Goal: Information Seeking & Learning: Learn about a topic

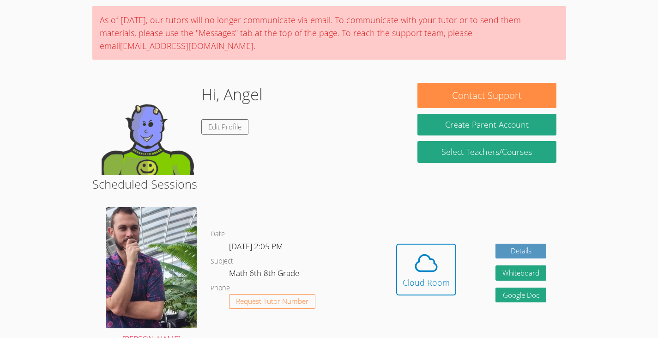
scroll to position [67, 0]
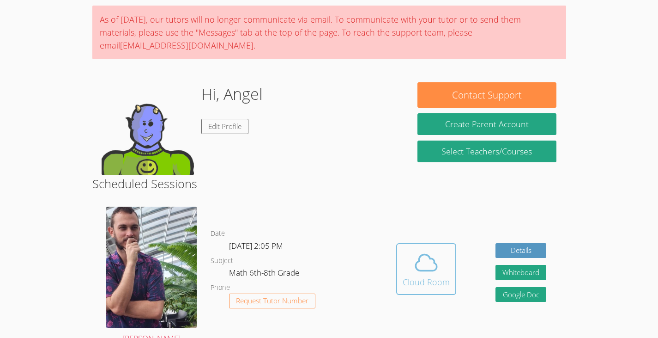
click at [434, 271] on icon at bounding box center [426, 262] width 26 height 26
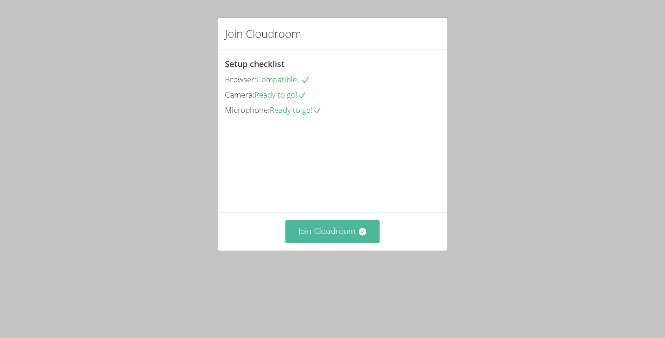
click at [351, 242] on button "Join Cloudroom" at bounding box center [332, 231] width 95 height 23
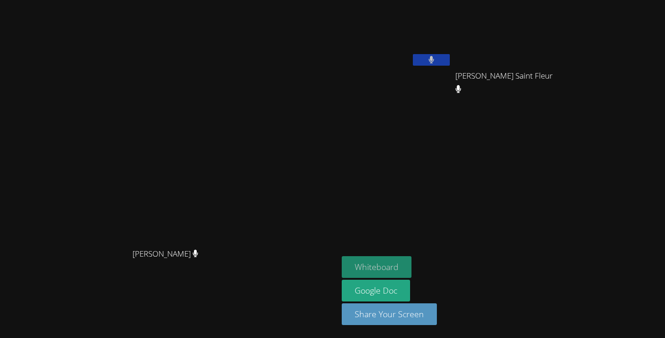
click at [411, 269] on button "Whiteboard" at bounding box center [377, 267] width 70 height 22
click at [411, 259] on button "Whiteboard" at bounding box center [377, 267] width 70 height 22
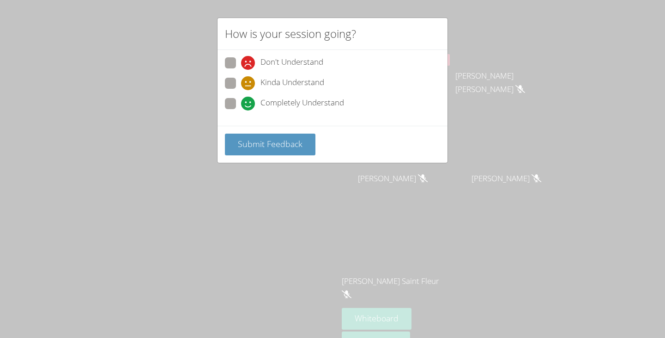
click at [234, 93] on div "Kinda Understand" at bounding box center [332, 86] width 215 height 17
click at [234, 94] on div "Don't Understand Kinda Understand Completely Understand" at bounding box center [332, 85] width 215 height 57
click at [241, 110] on span at bounding box center [241, 110] width 0 height 0
click at [241, 104] on input "Completely Understand" at bounding box center [245, 102] width 8 height 8
radio input "true"
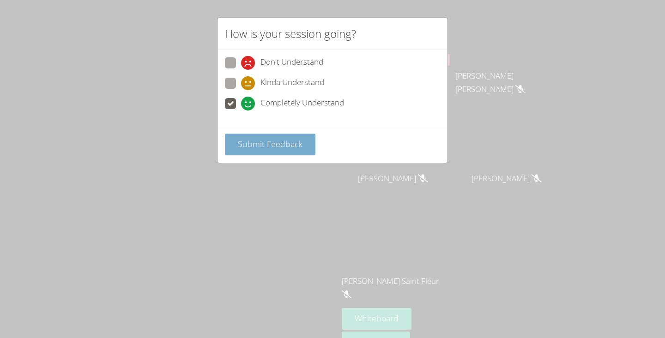
click at [255, 141] on span "Submit Feedback" at bounding box center [270, 143] width 65 height 11
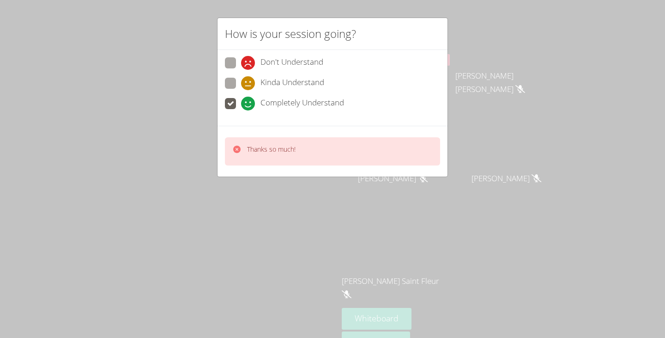
click at [266, 157] on div "Thanks so much!" at bounding box center [271, 151] width 48 height 13
click at [241, 90] on span at bounding box center [241, 90] width 0 height 0
click at [241, 78] on input "Kinda Understand" at bounding box center [245, 82] width 8 height 8
radio input "true"
click at [249, 154] on div "Thanks so much!" at bounding box center [271, 151] width 48 height 13
